Goal: Information Seeking & Learning: Compare options

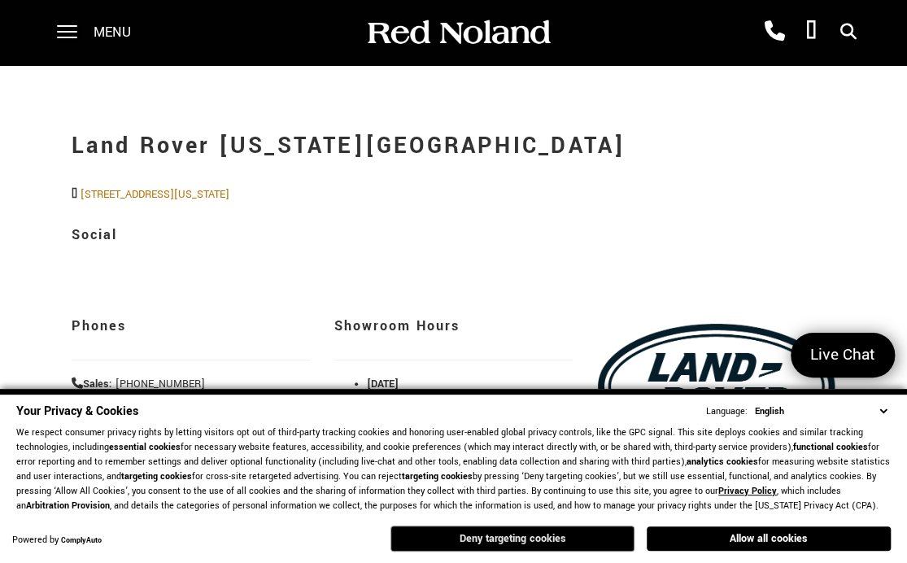
click at [593, 536] on button "Deny targeting cookies" at bounding box center [512, 538] width 244 height 26
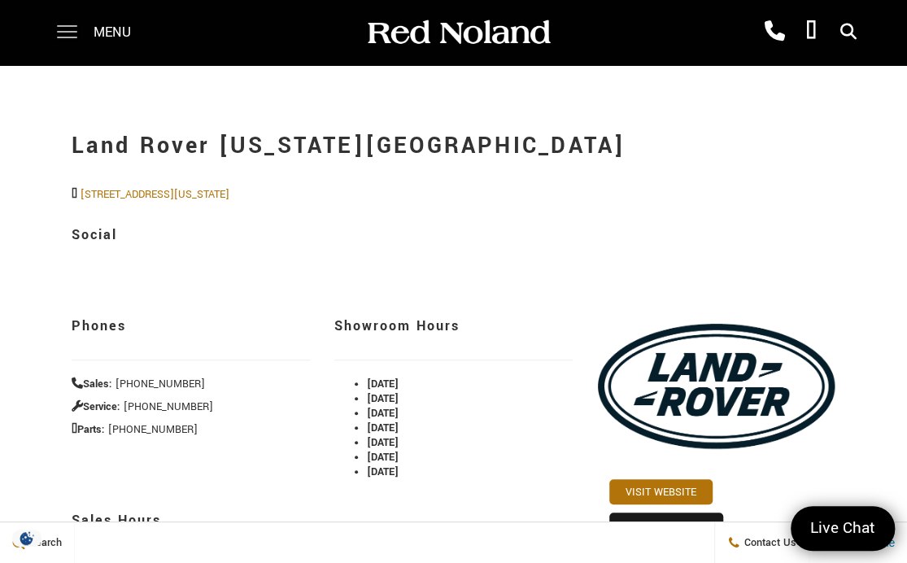
click at [66, 29] on span at bounding box center [67, 32] width 20 height 65
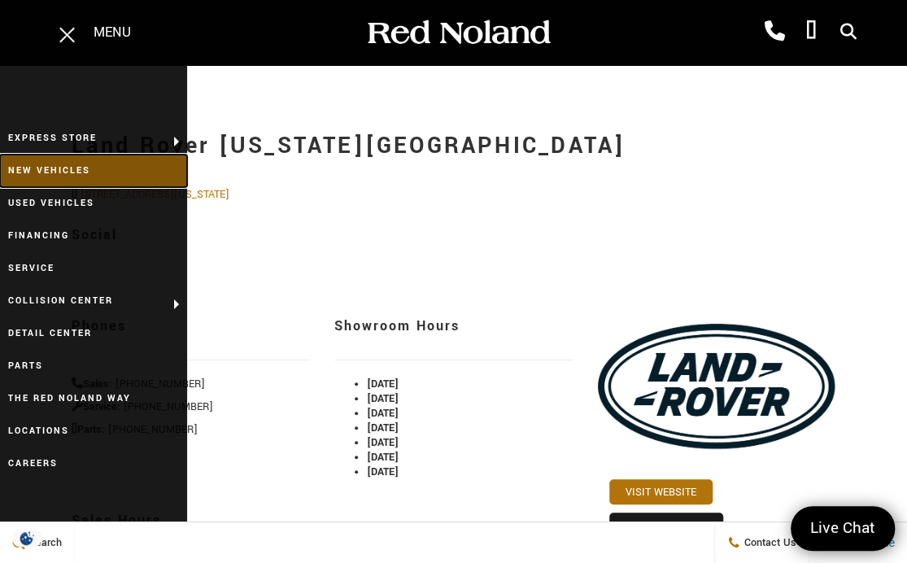
click at [49, 167] on link "New Vehicles" at bounding box center [93, 170] width 187 height 33
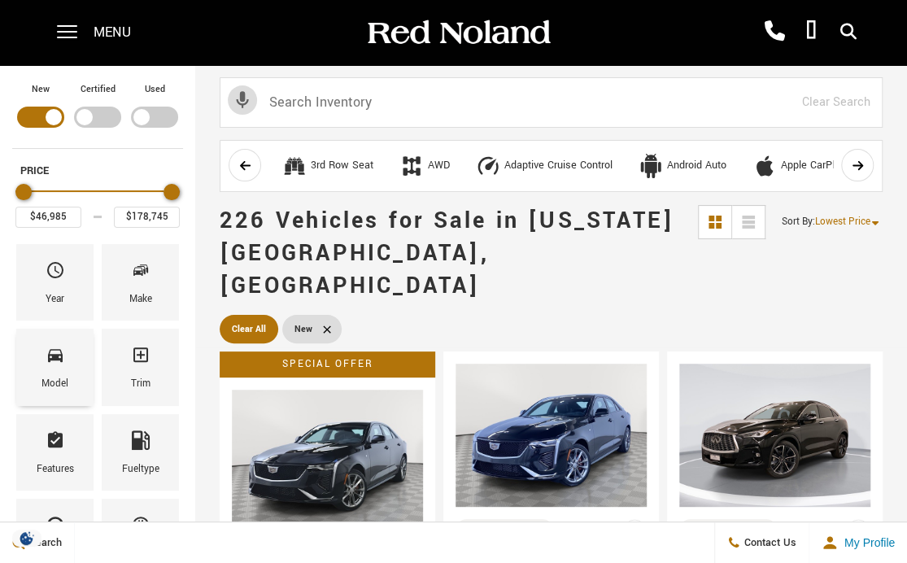
click at [50, 359] on icon "Model" at bounding box center [56, 355] width 20 height 20
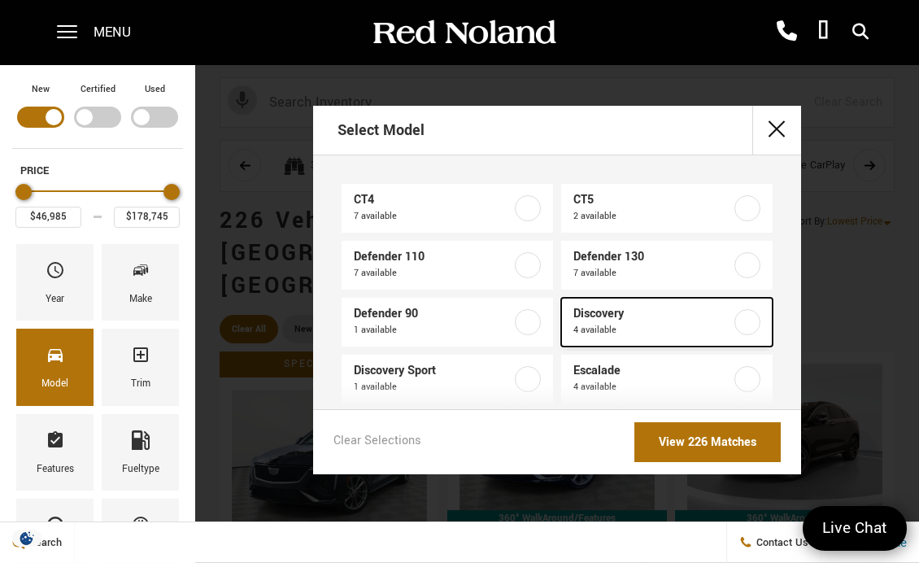
click at [675, 316] on span "Discovery" at bounding box center [652, 314] width 159 height 16
type input "$74,491"
type input "$88,694"
checkbox input "true"
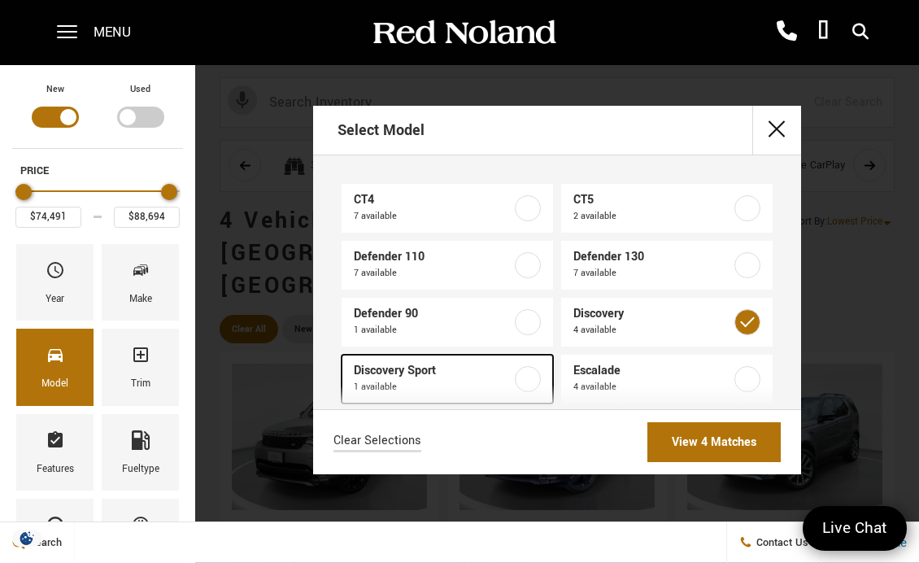
click at [530, 372] on label at bounding box center [528, 379] width 26 height 26
type input "$58,348"
checkbox input "true"
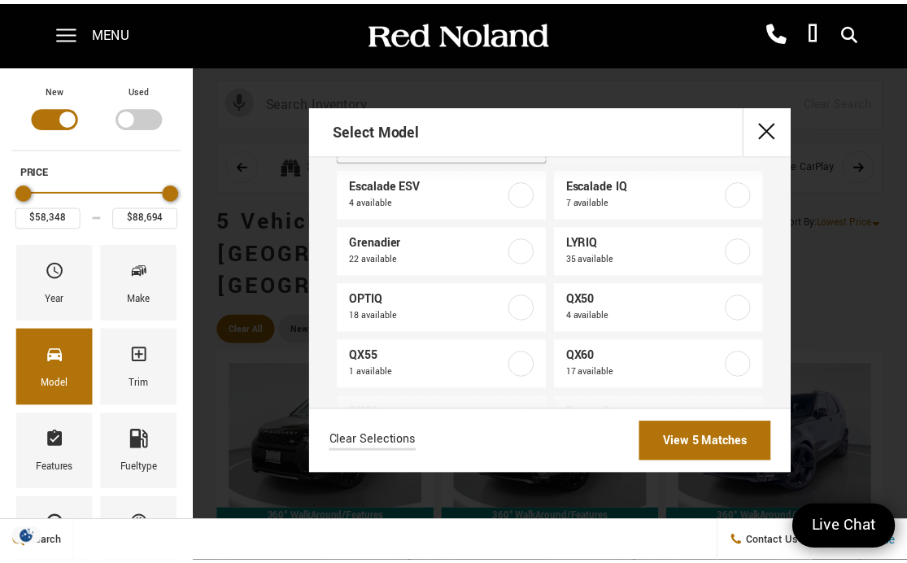
scroll to position [243, 0]
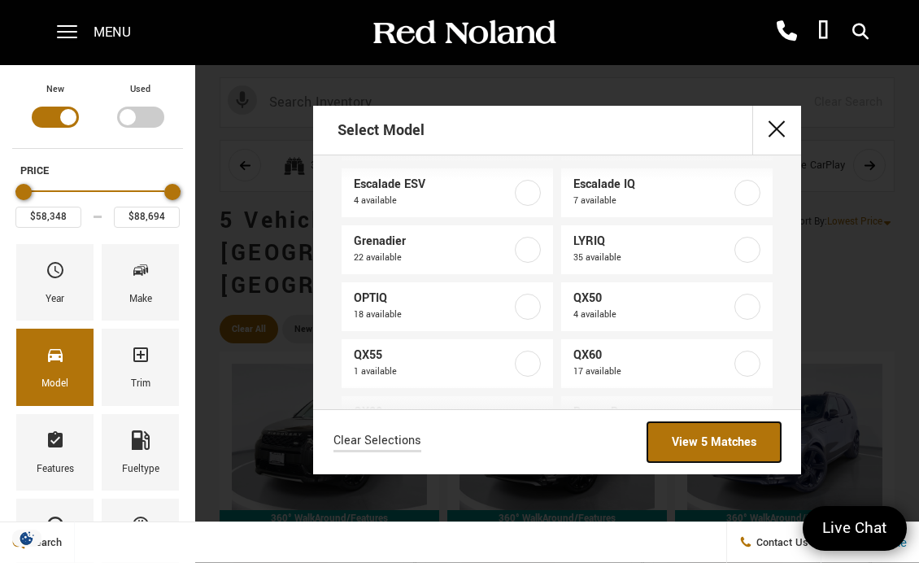
click at [728, 437] on link "View 5 Matches" at bounding box center [713, 442] width 133 height 40
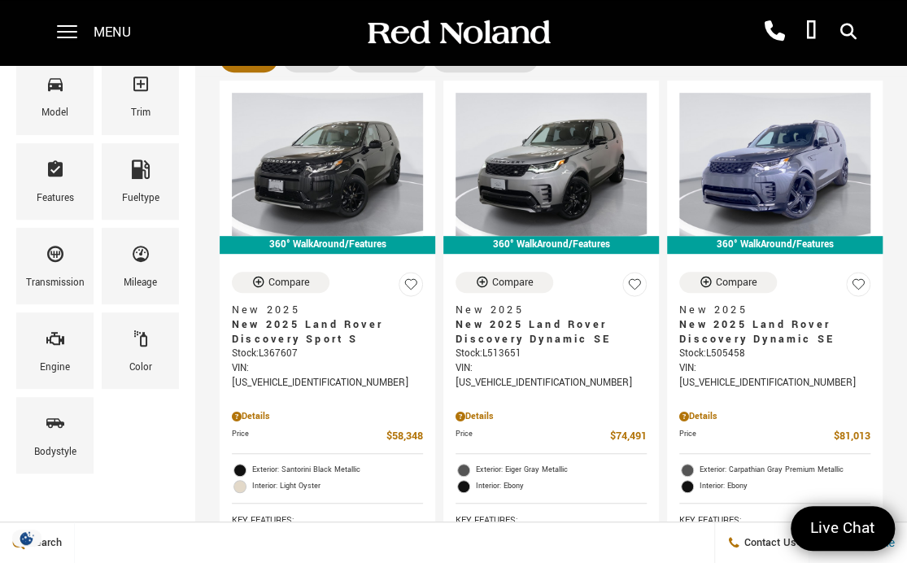
scroll to position [259, 0]
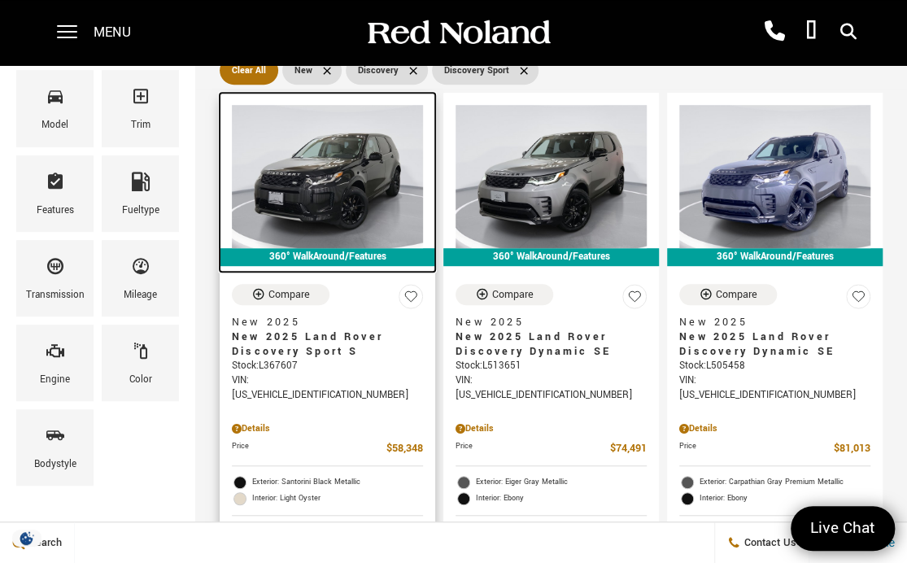
click at [358, 120] on img at bounding box center [327, 176] width 191 height 143
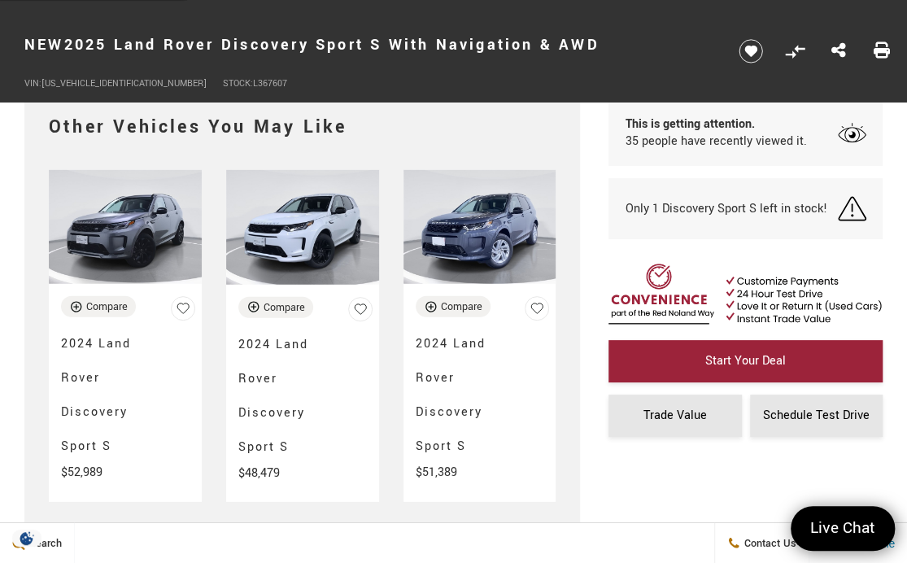
scroll to position [4592, 0]
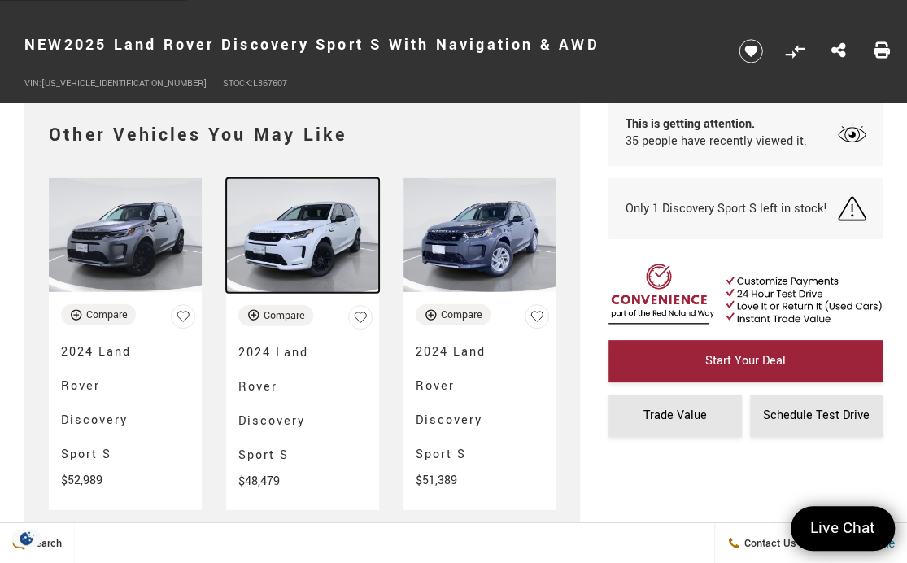
click at [343, 233] on img at bounding box center [302, 235] width 153 height 115
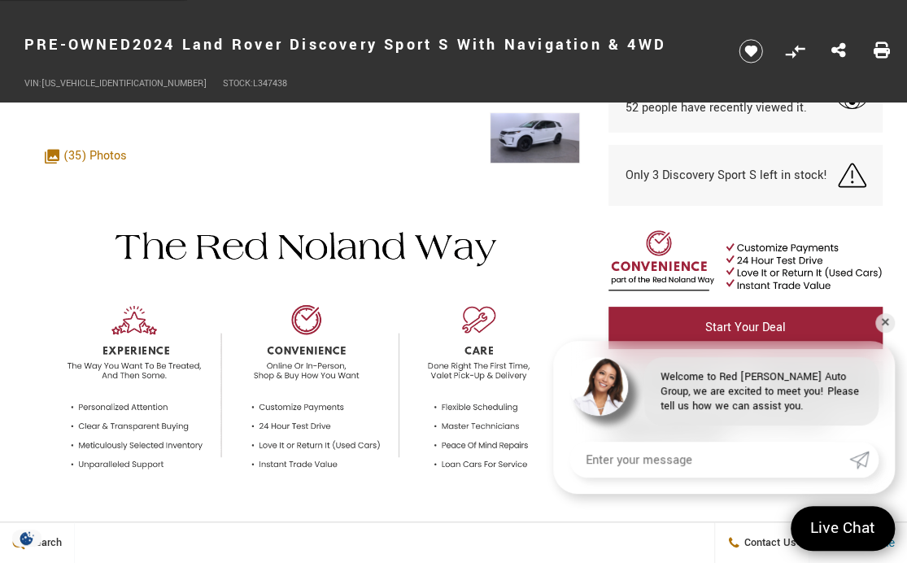
scroll to position [283, 0]
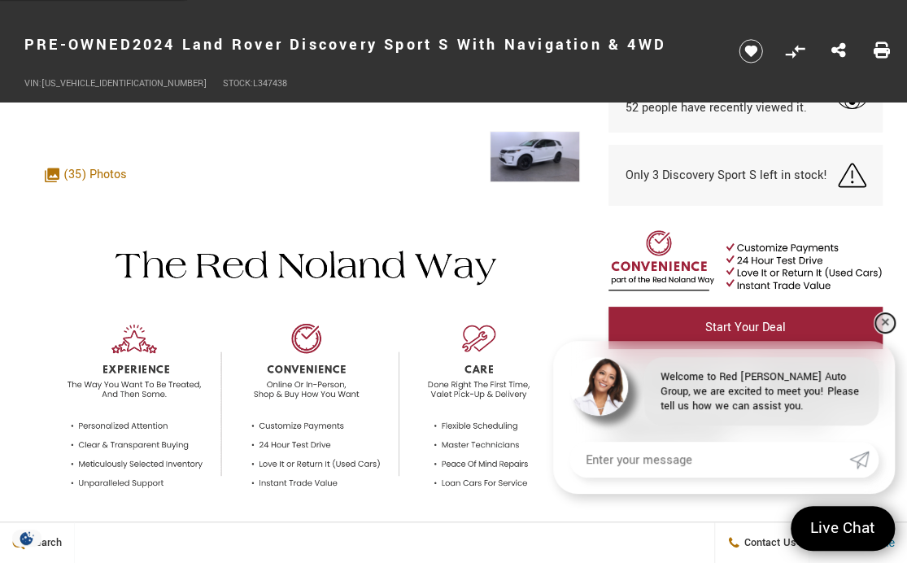
click at [880, 317] on link "✕" at bounding box center [885, 323] width 20 height 20
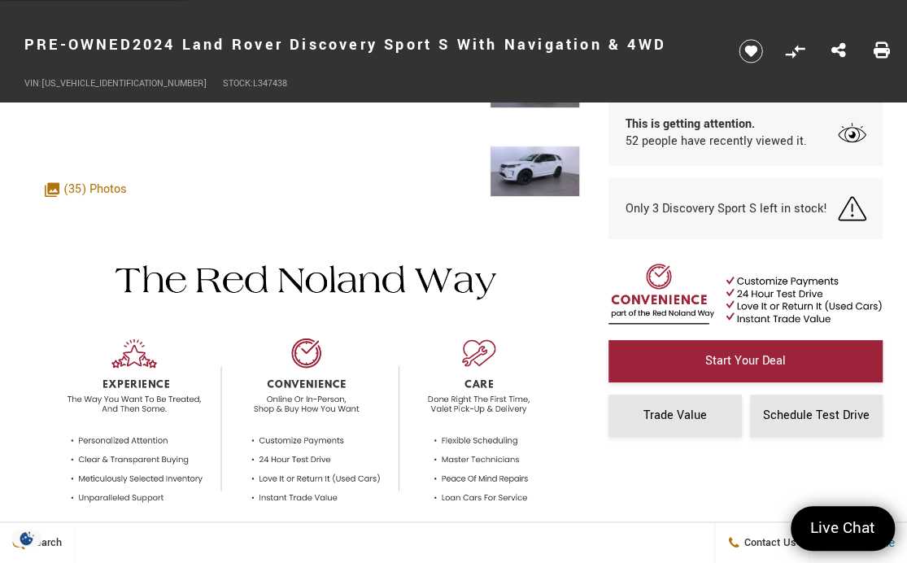
scroll to position [273, 0]
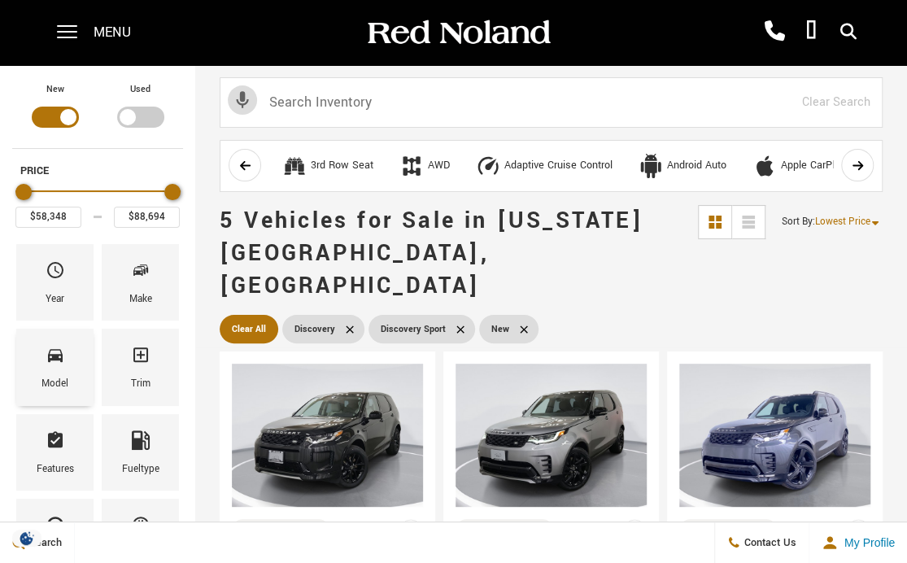
click at [46, 367] on span "Model" at bounding box center [56, 358] width 20 height 34
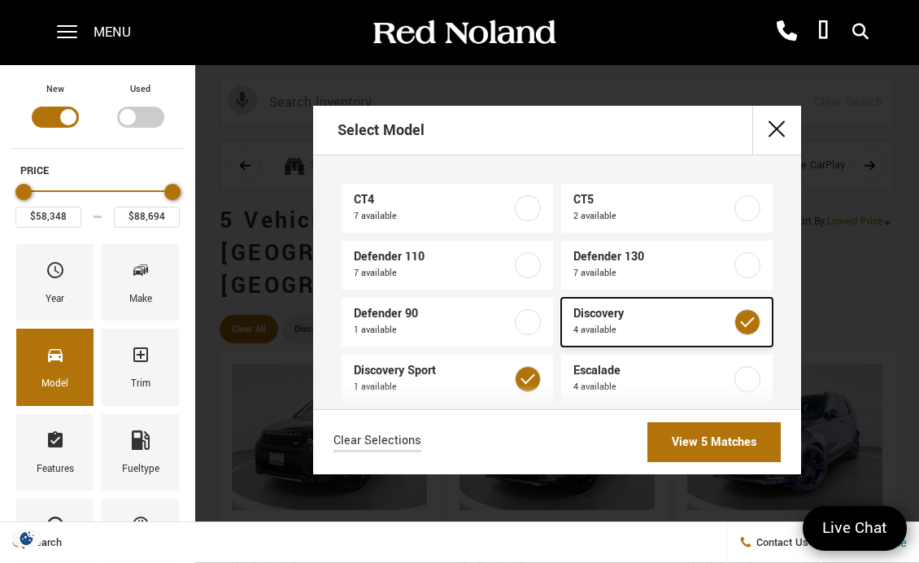
click at [742, 317] on label at bounding box center [747, 322] width 26 height 26
type input "$58,348"
checkbox input "false"
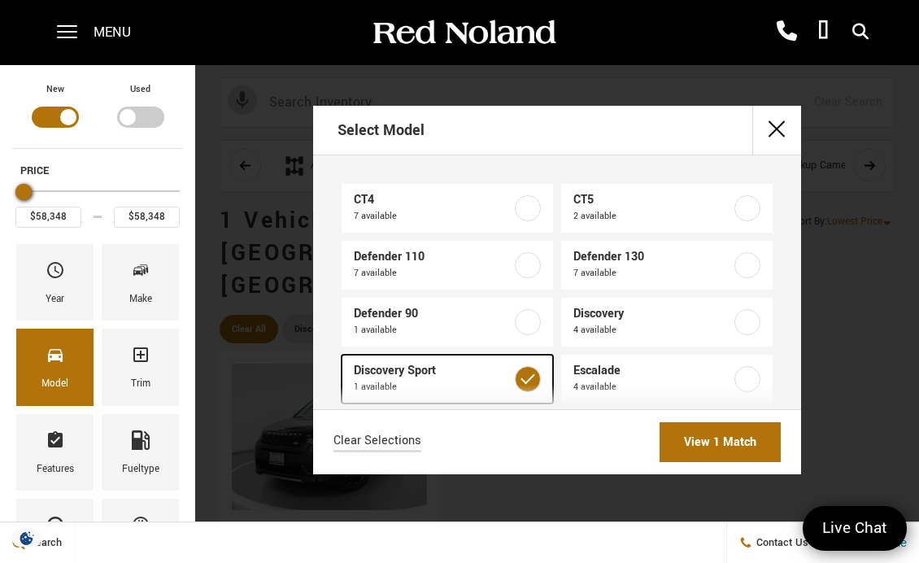
click at [526, 384] on label at bounding box center [528, 379] width 26 height 26
type input "$46,985"
type input "$178,745"
checkbox input "false"
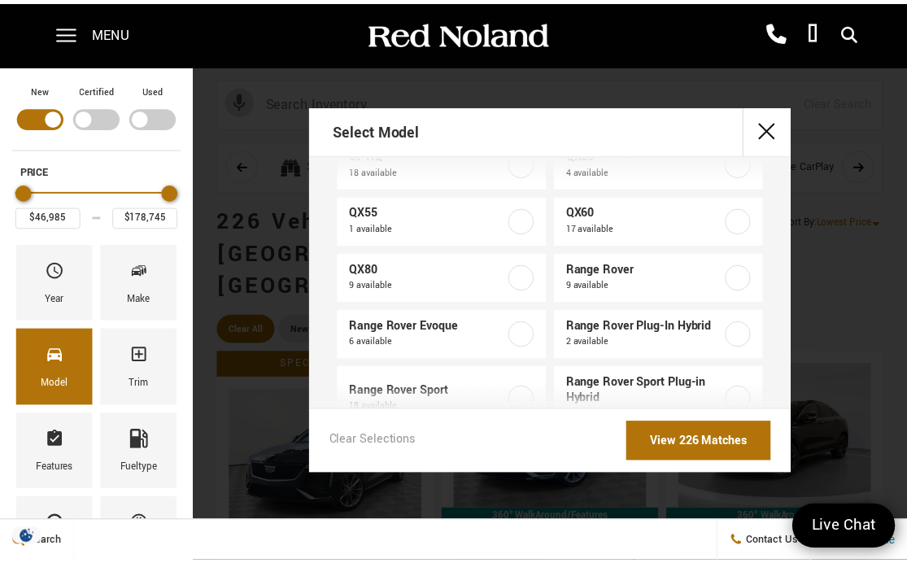
scroll to position [388, 0]
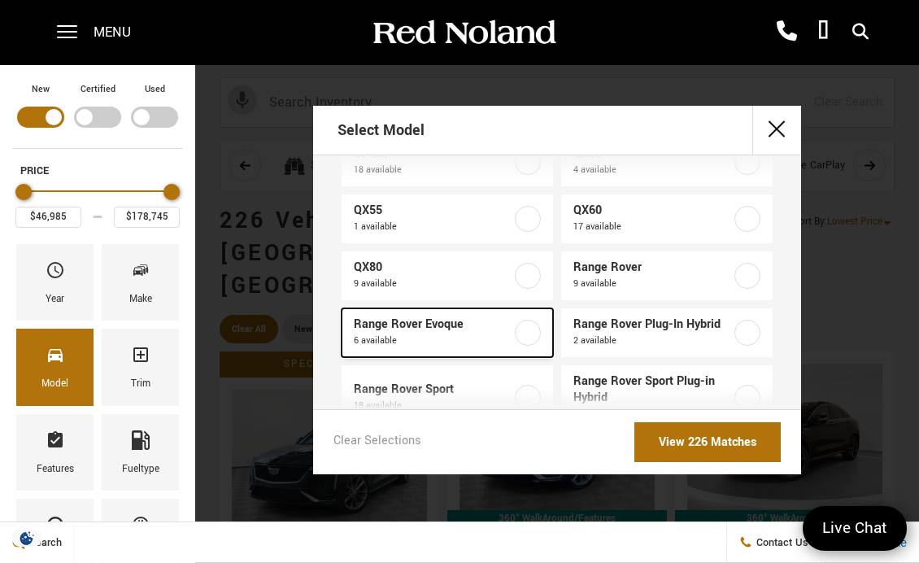
click at [529, 337] on label at bounding box center [528, 333] width 26 height 26
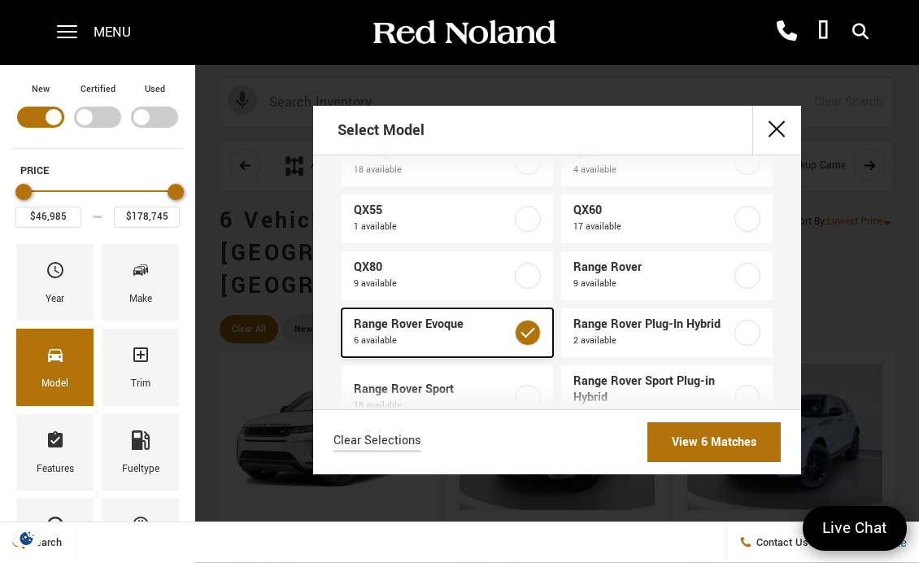
type input "$55,788"
type input "$63,093"
checkbox input "true"
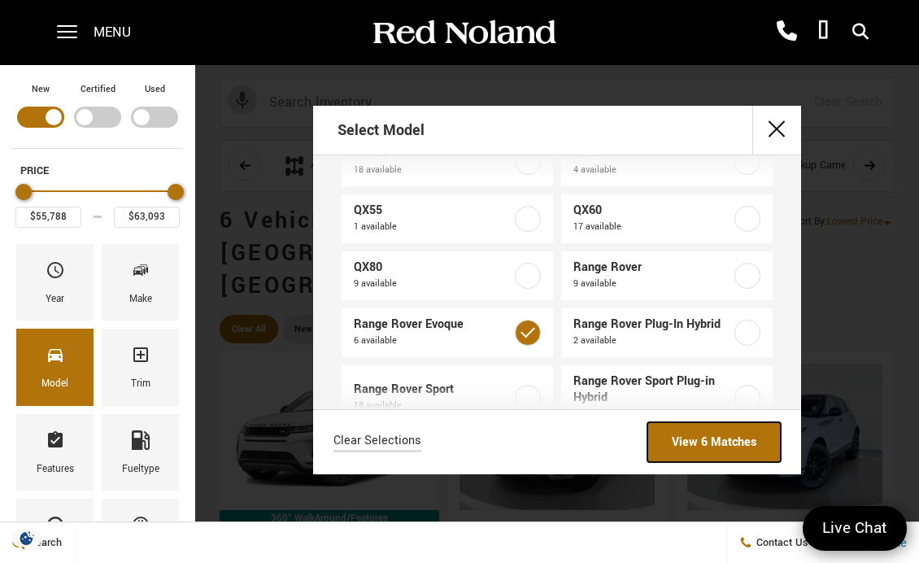
click at [738, 439] on link "View 6 Matches" at bounding box center [713, 442] width 133 height 40
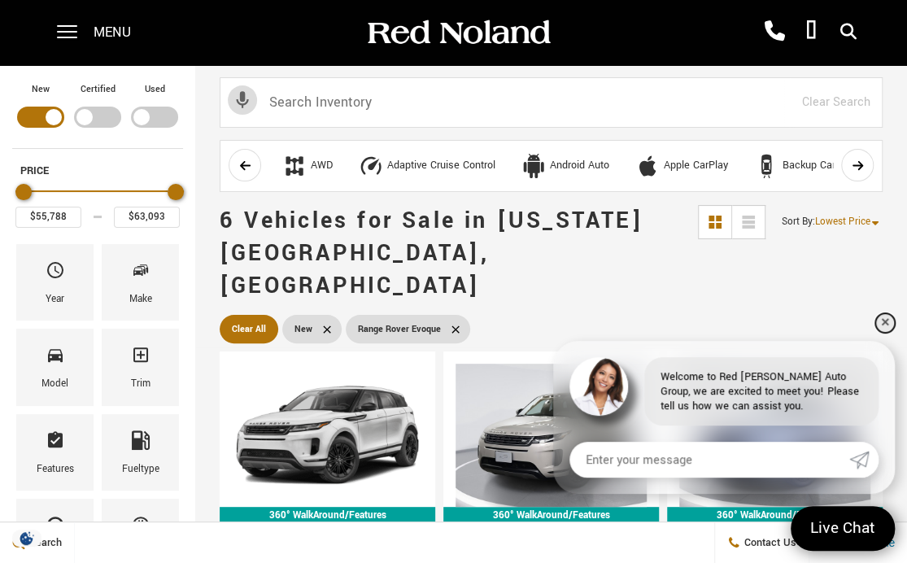
click at [883, 317] on link "✕" at bounding box center [885, 323] width 20 height 20
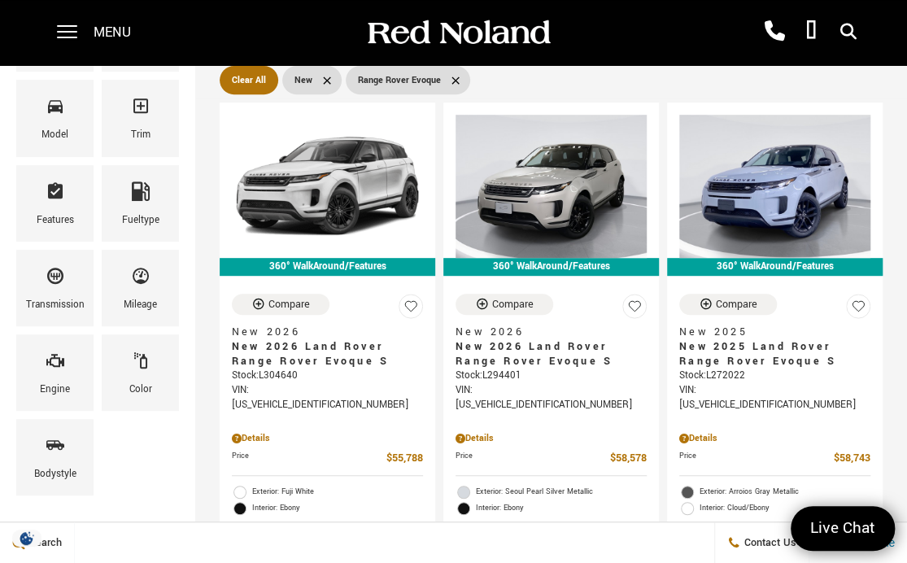
scroll to position [238, 0]
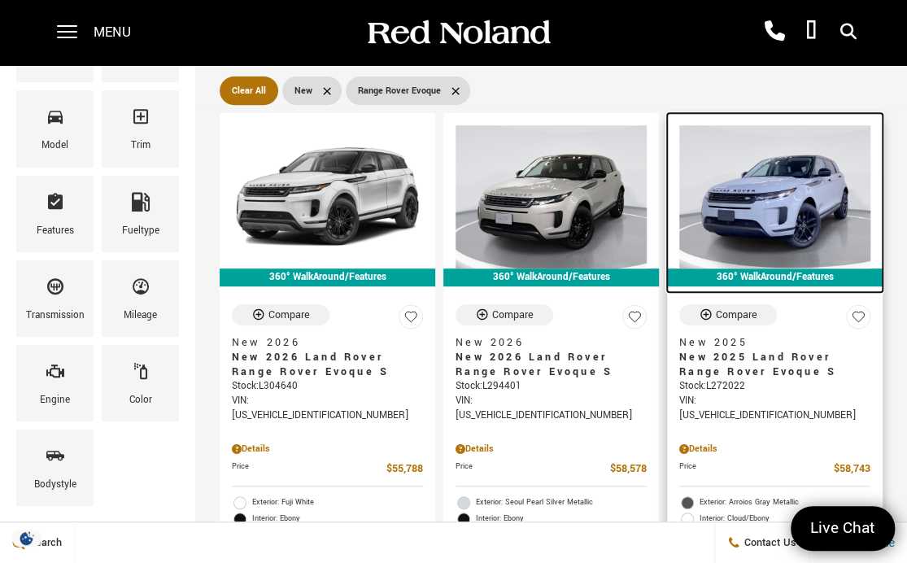
click at [828, 178] on img at bounding box center [774, 196] width 191 height 143
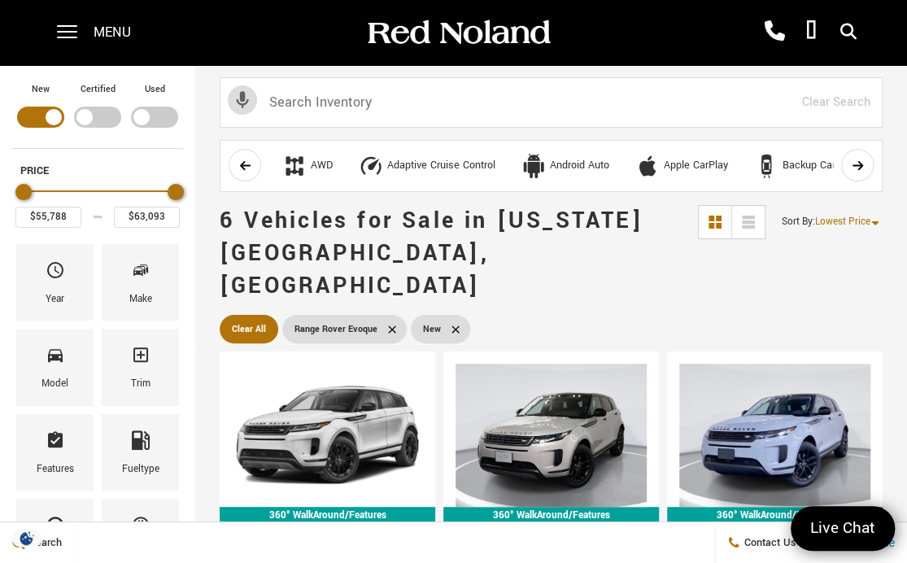
click at [95, 112] on div "Filter by Vehicle Type" at bounding box center [97, 117] width 47 height 21
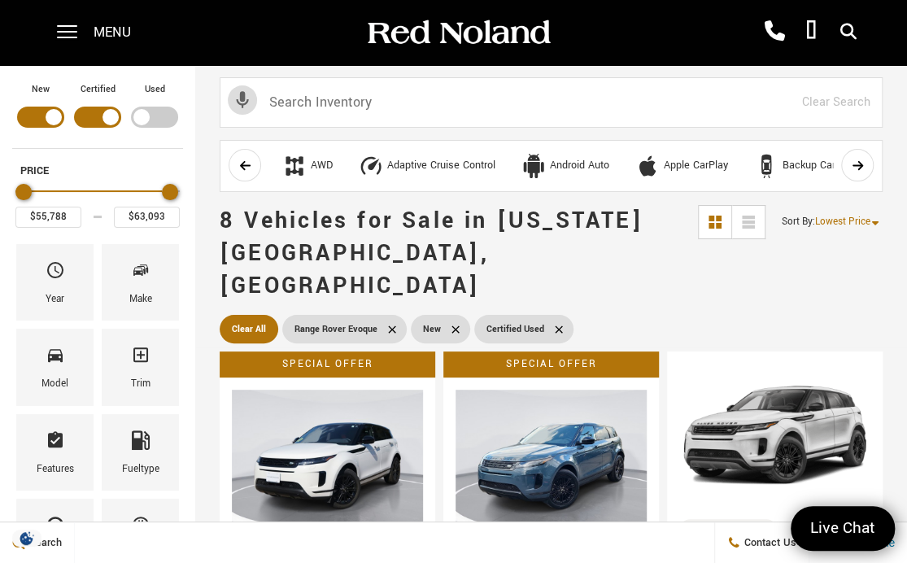
type input "$50,488"
click at [37, 112] on div "Filter by Vehicle Type" at bounding box center [40, 117] width 47 height 21
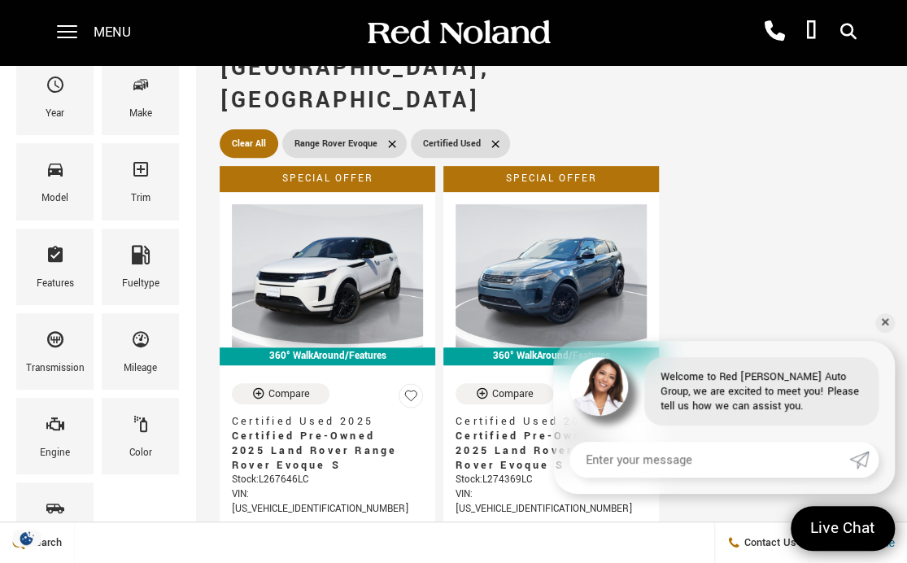
scroll to position [230, 0]
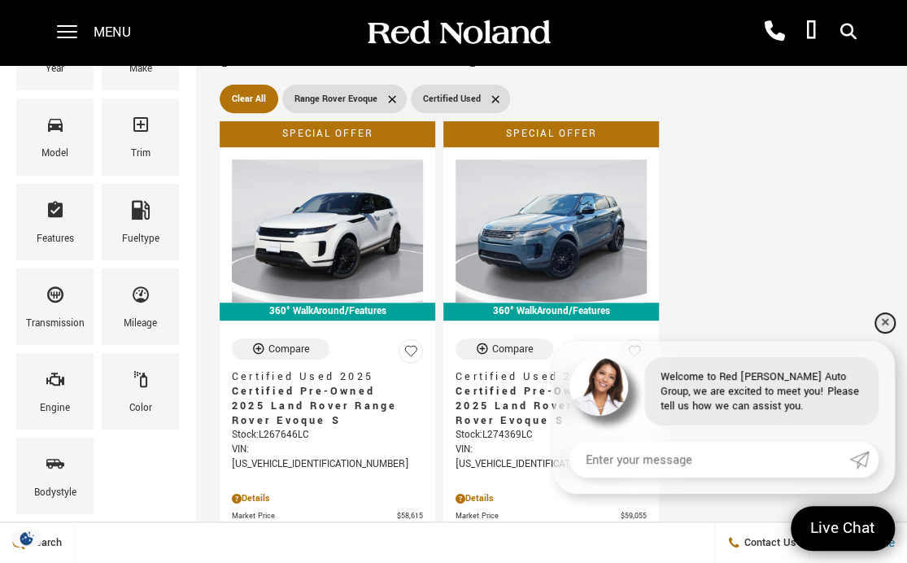
click at [884, 315] on link "✕" at bounding box center [885, 323] width 20 height 20
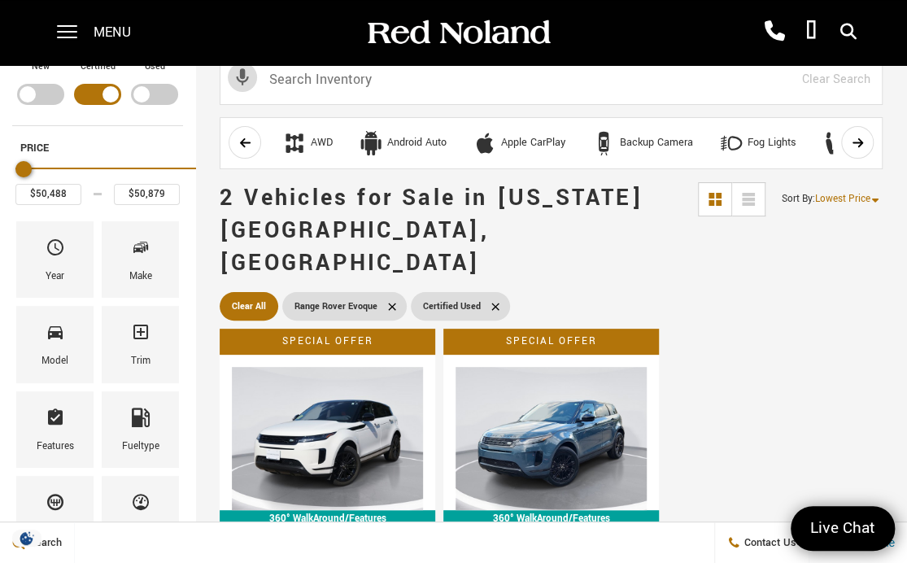
scroll to position [0, 0]
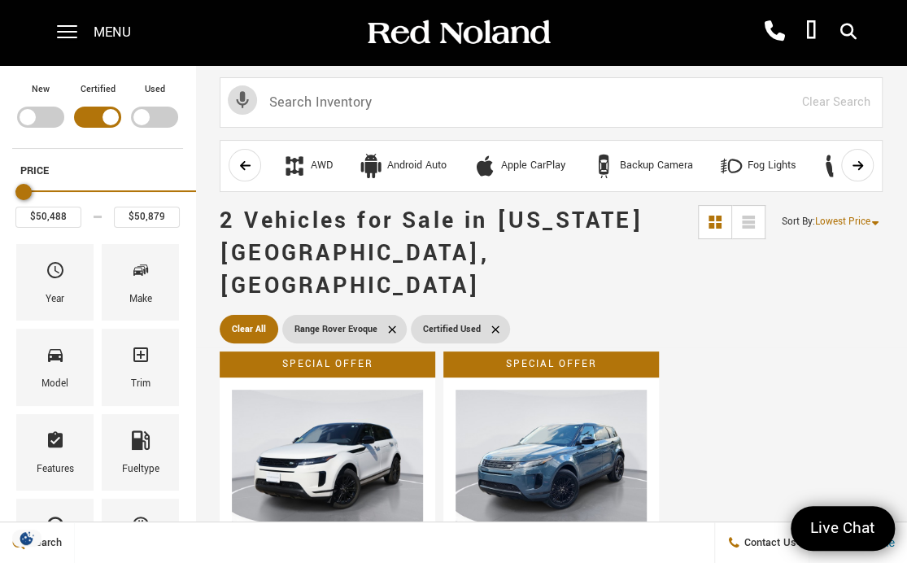
click at [34, 116] on div "Filter by Vehicle Type" at bounding box center [40, 117] width 47 height 21
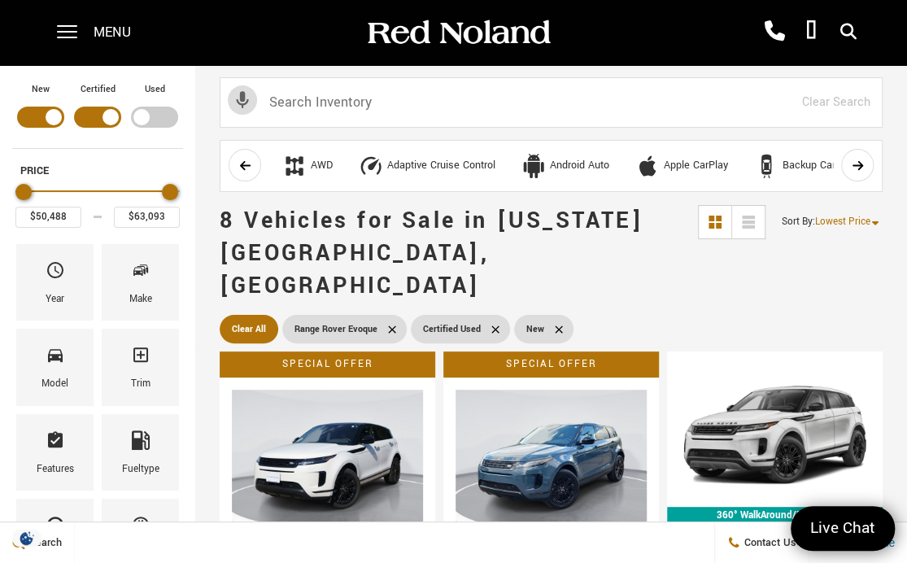
click at [46, 114] on div "Filter by Vehicle Type" at bounding box center [40, 117] width 47 height 21
type input "$50,879"
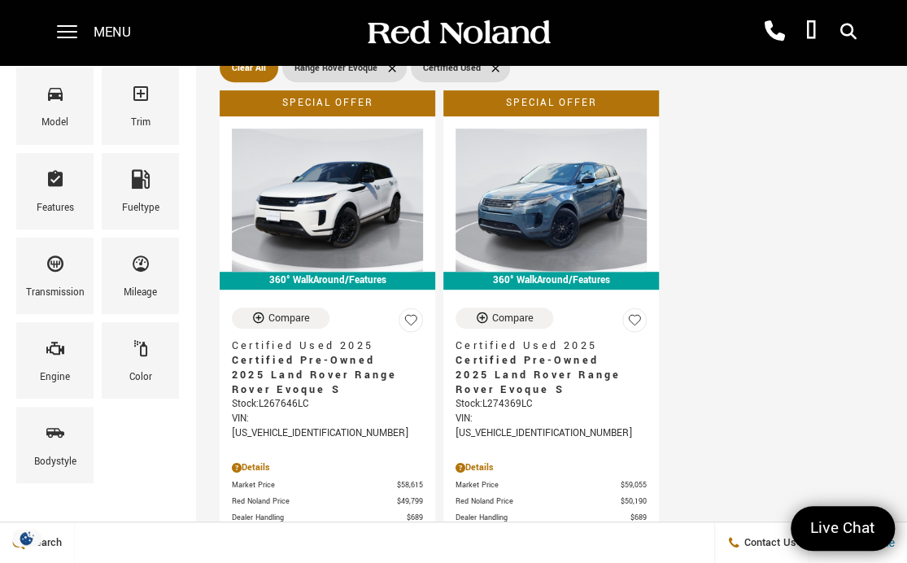
scroll to position [262, 0]
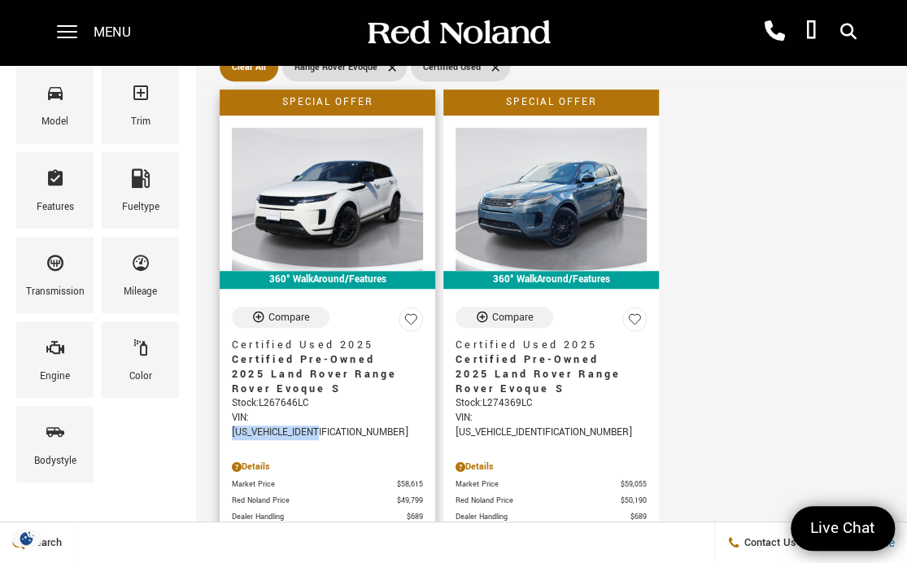
drag, startPoint x: 252, startPoint y: 384, endPoint x: 348, endPoint y: 389, distance: 96.1
click at [348, 411] on div "VIN: [US_VEHICLE_IDENTIFICATION_NUMBER]" at bounding box center [327, 425] width 191 height 29
copy div "[US_VEHICLE_IDENTIFICATION_NUMBER]"
